Goal: Communication & Community: Answer question/provide support

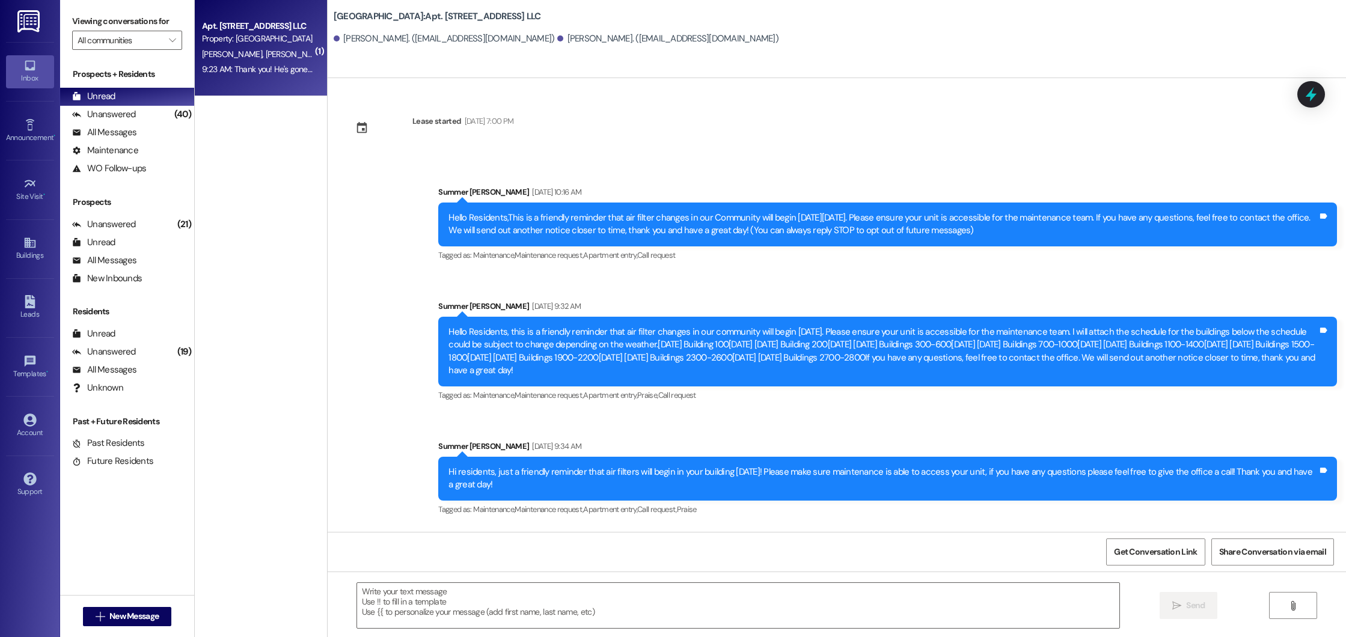
scroll to position [12396, 0]
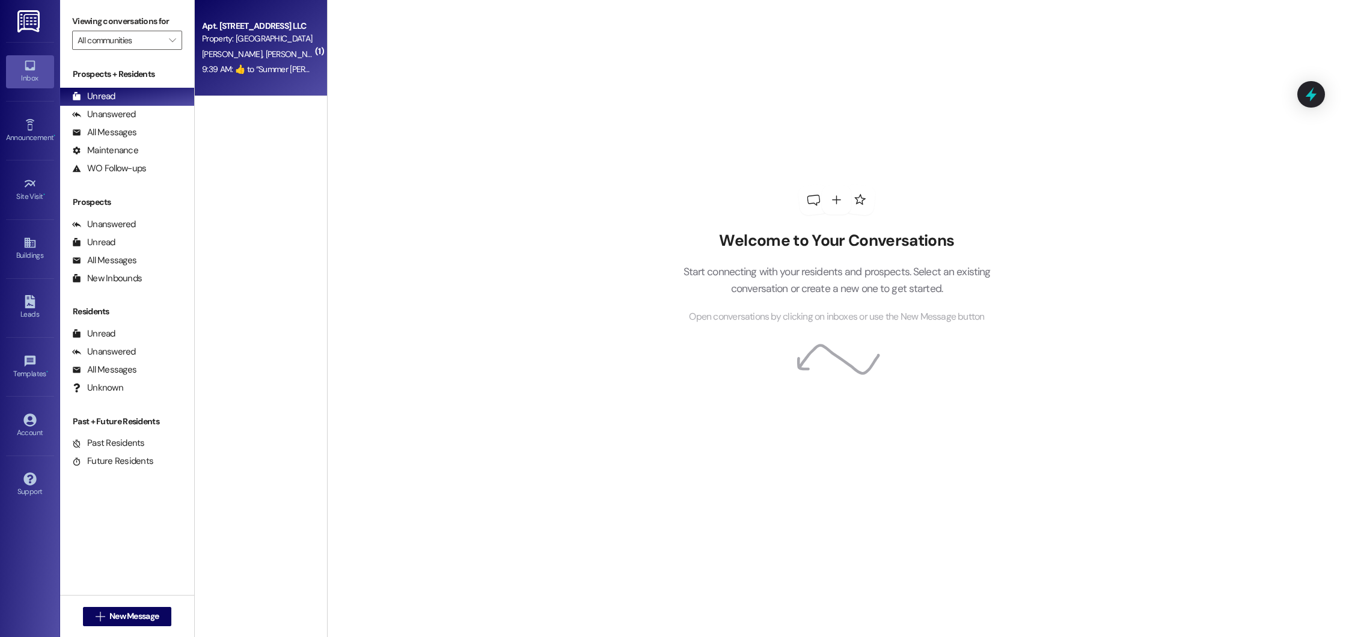
click at [261, 54] on div "[PERSON_NAME] [PERSON_NAME]" at bounding box center [258, 54] width 114 height 15
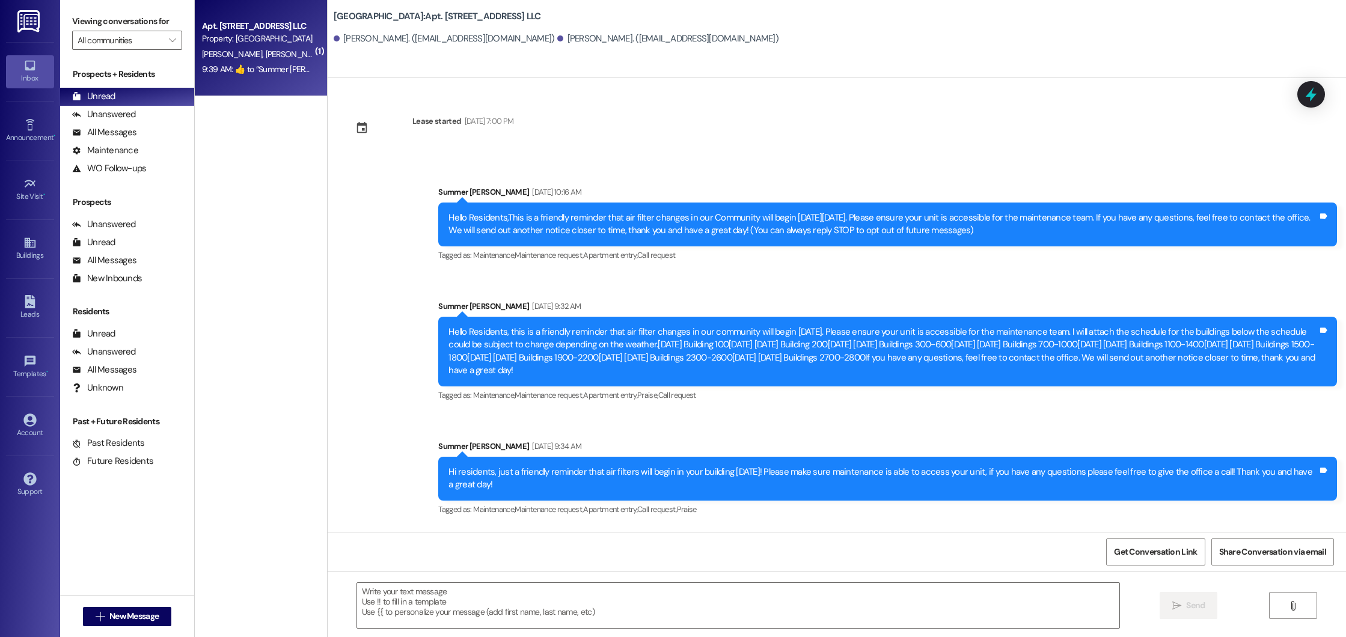
scroll to position [12514, 0]
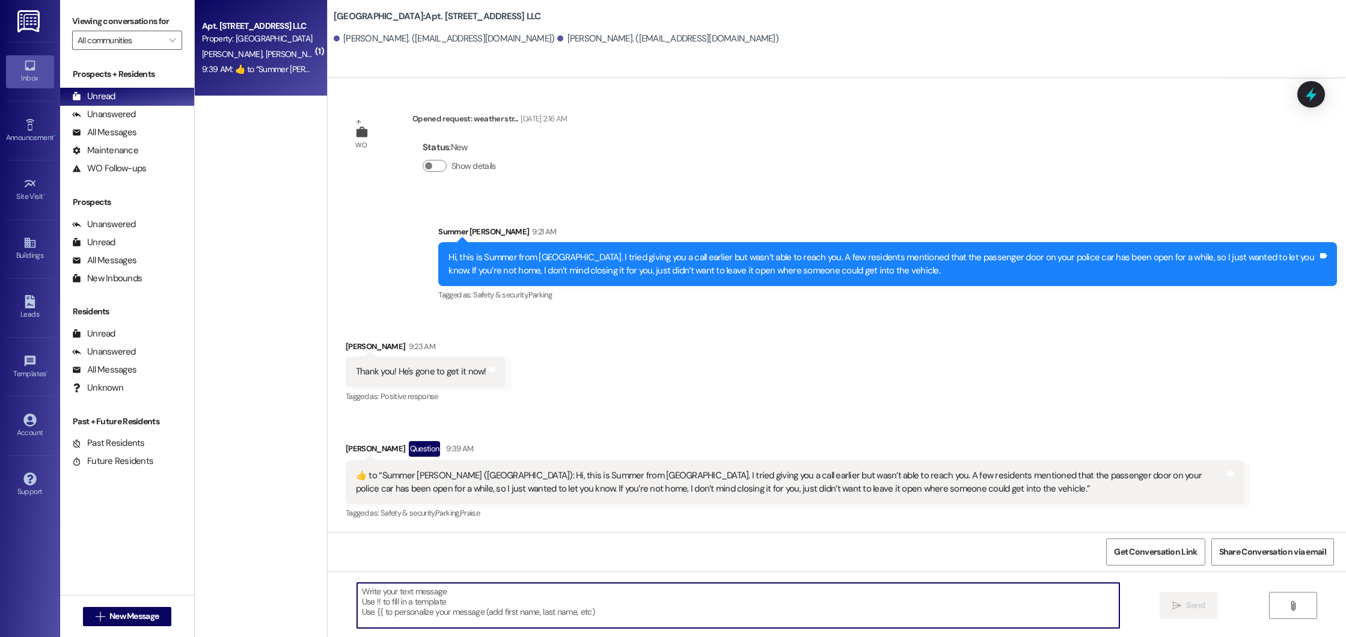
click at [563, 620] on textarea at bounding box center [738, 605] width 763 height 45
click at [497, 594] on textarea "No problem, y'all have a great day!" at bounding box center [738, 605] width 763 height 45
type textarea "No problem, y'all have a great day!"
click at [1189, 606] on span "Send" at bounding box center [1195, 605] width 19 height 13
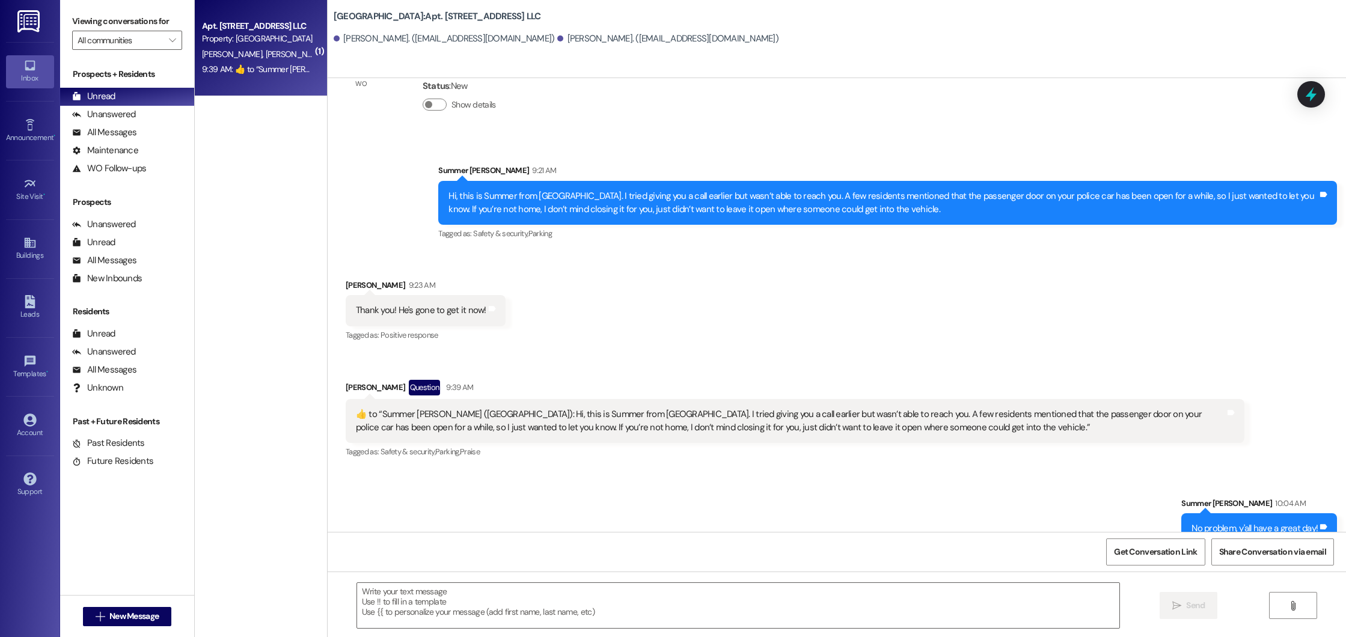
scroll to position [12597, 0]
